Goal: Share content

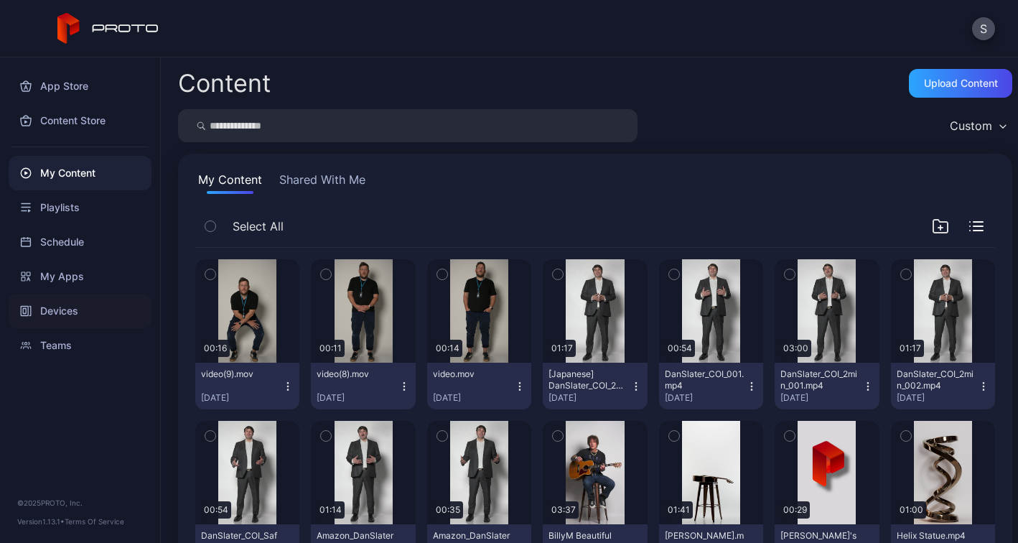
click at [62, 312] on div "Devices" at bounding box center [80, 311] width 143 height 34
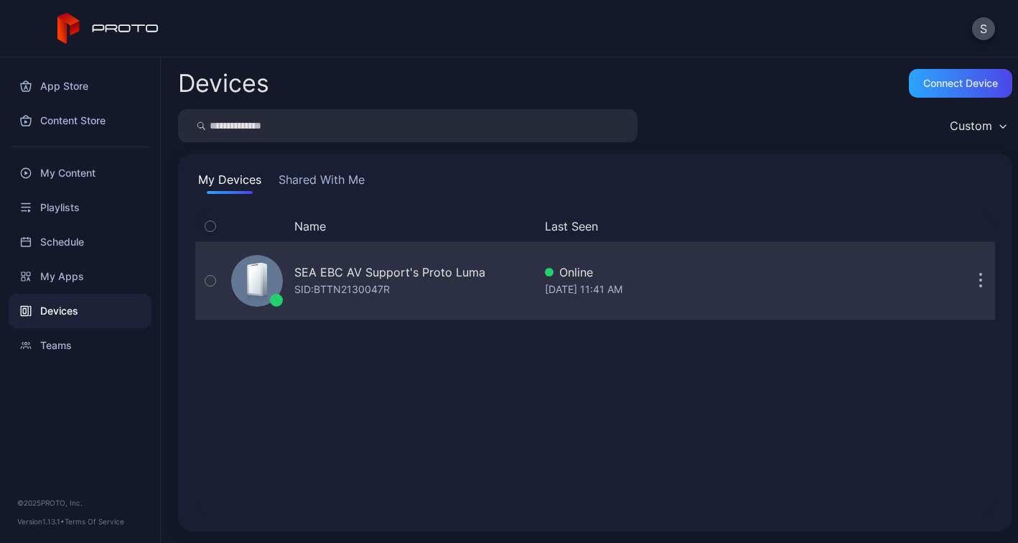
click at [983, 277] on button "button" at bounding box center [980, 280] width 29 height 29
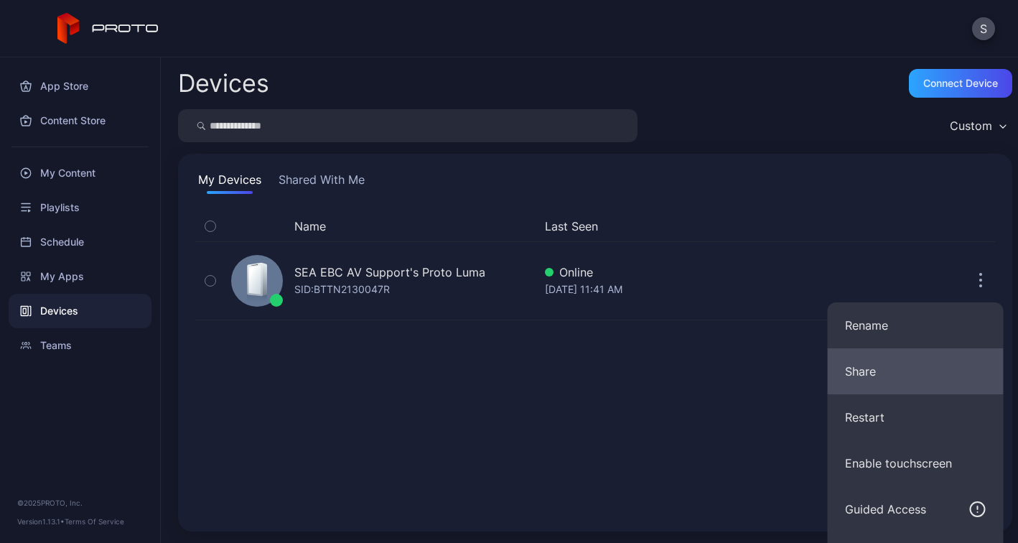
click at [866, 375] on button "Share" at bounding box center [916, 371] width 176 height 46
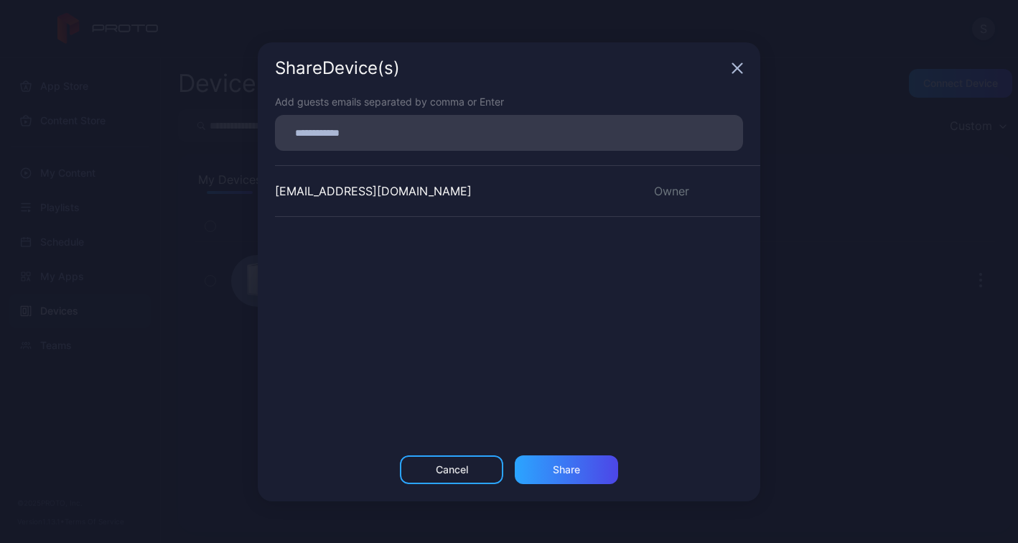
click at [393, 148] on div at bounding box center [509, 133] width 468 height 36
click at [393, 142] on div at bounding box center [513, 132] width 459 height 27
click at [383, 133] on input at bounding box center [509, 132] width 451 height 19
paste input "**********"
type input "**********"
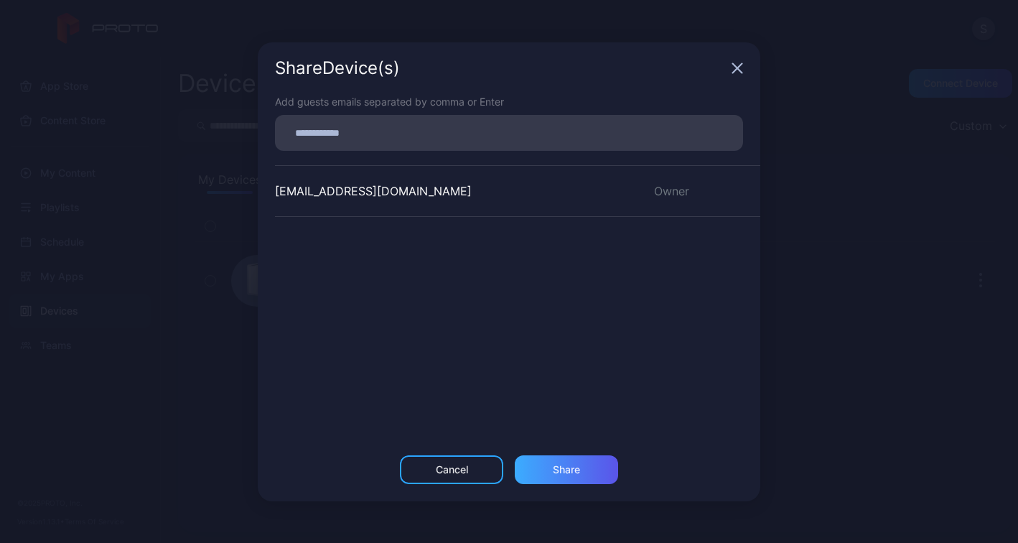
click at [566, 468] on div "Share" at bounding box center [566, 469] width 27 height 11
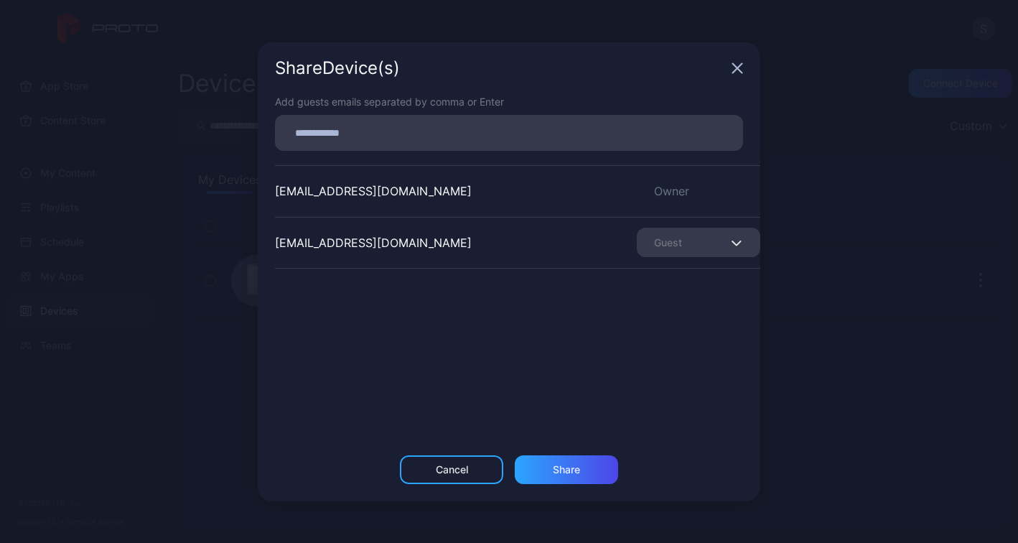
click at [582, 358] on div "[EMAIL_ADDRESS][DOMAIN_NAME] Owner [EMAIL_ADDRESS][DOMAIN_NAME] Guest" at bounding box center [517, 272] width 485 height 215
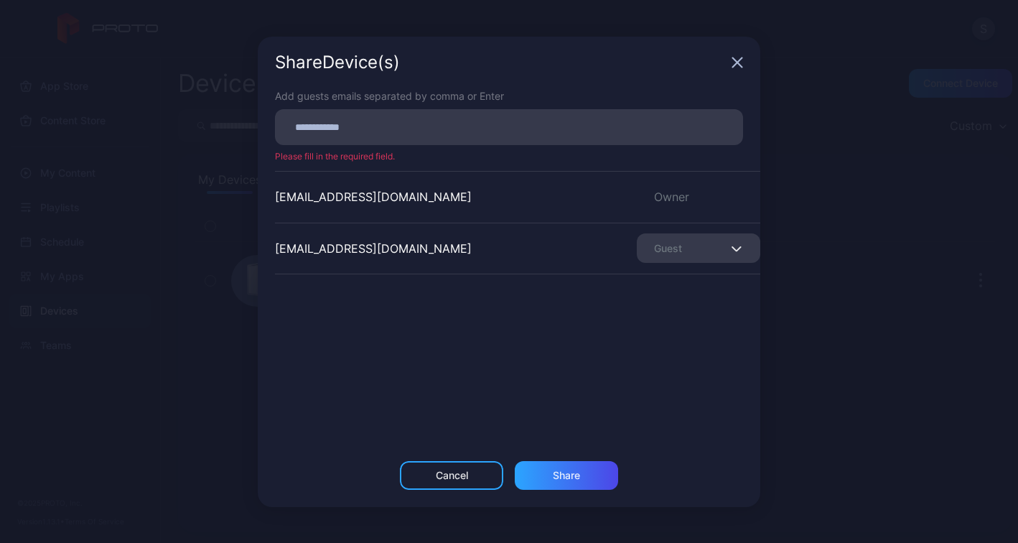
click at [739, 63] on icon "button" at bounding box center [736, 62] width 11 height 11
